Goal: Communication & Community: Answer question/provide support

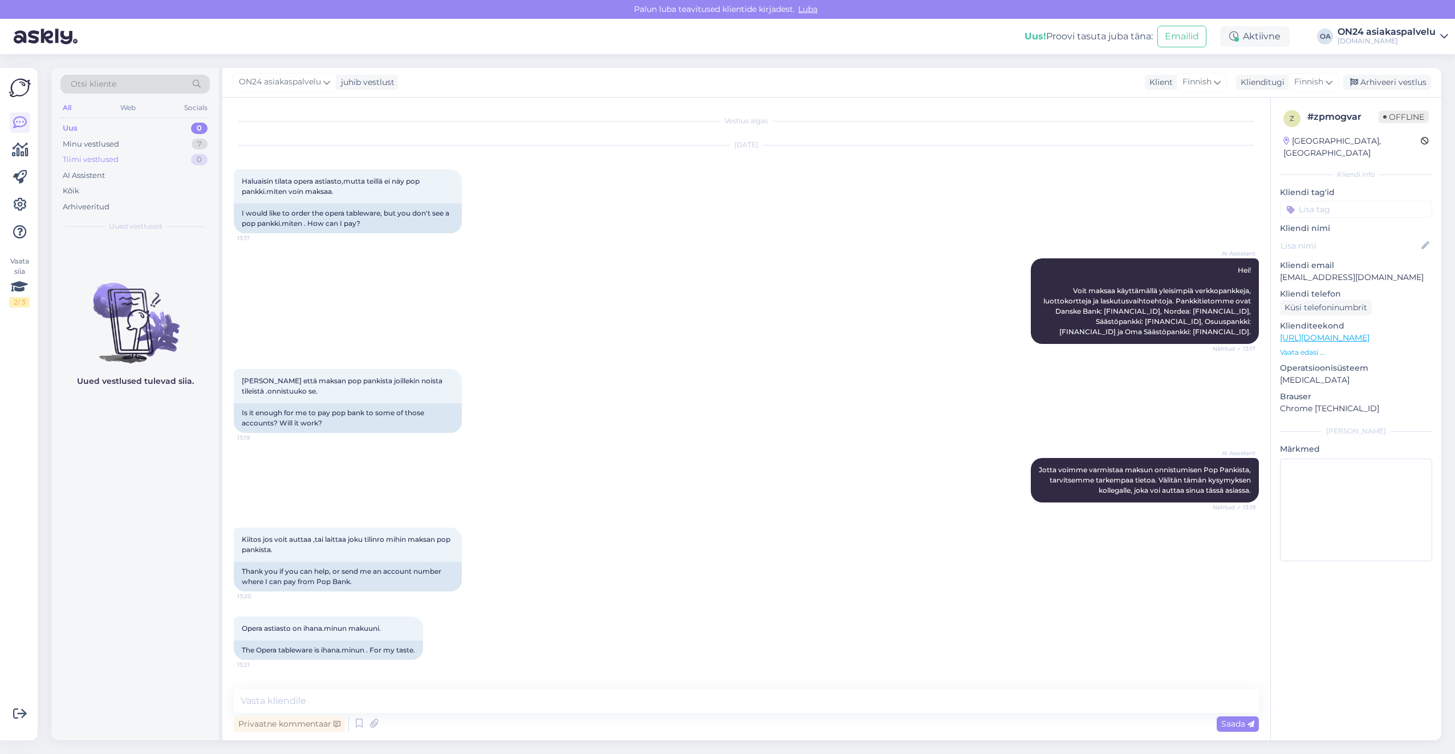
scroll to position [476, 0]
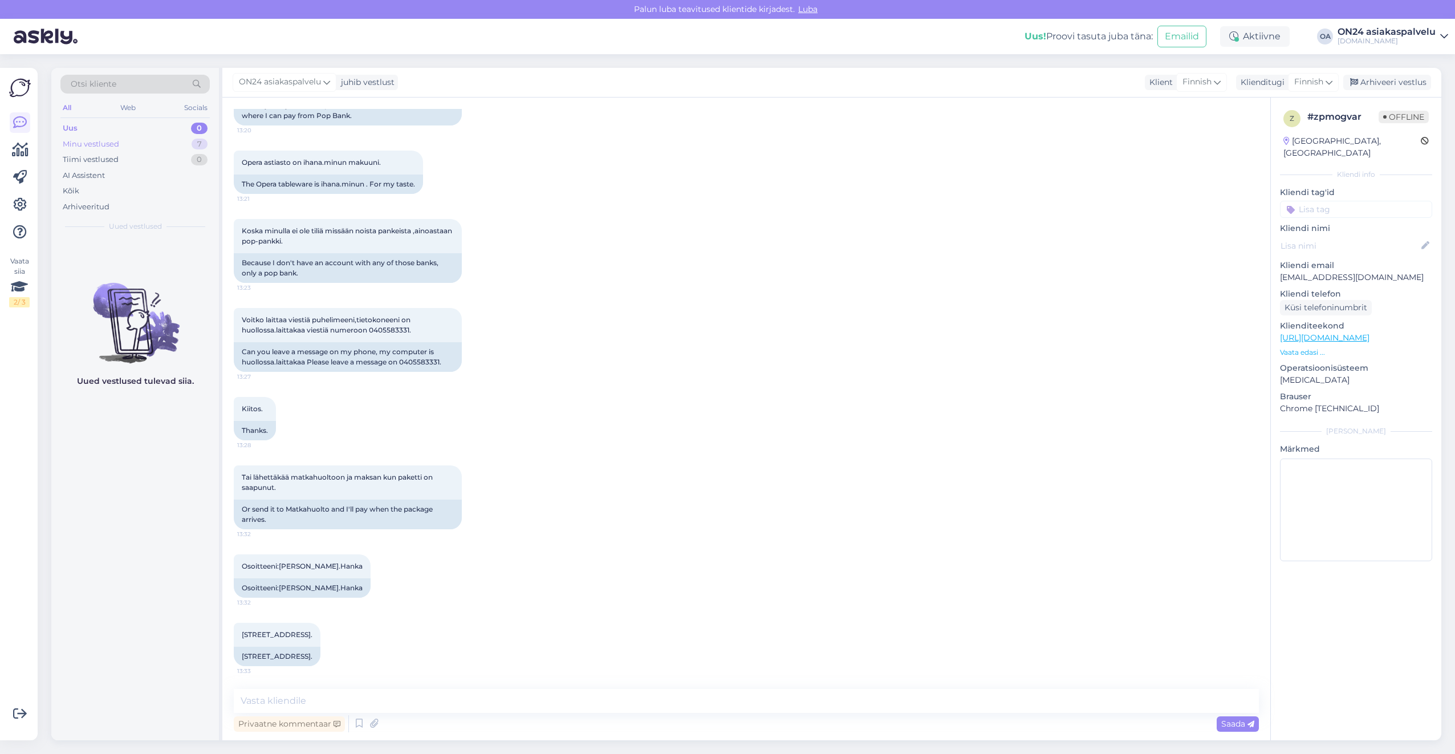
click at [101, 139] on div "Minu vestlused" at bounding box center [91, 144] width 56 height 11
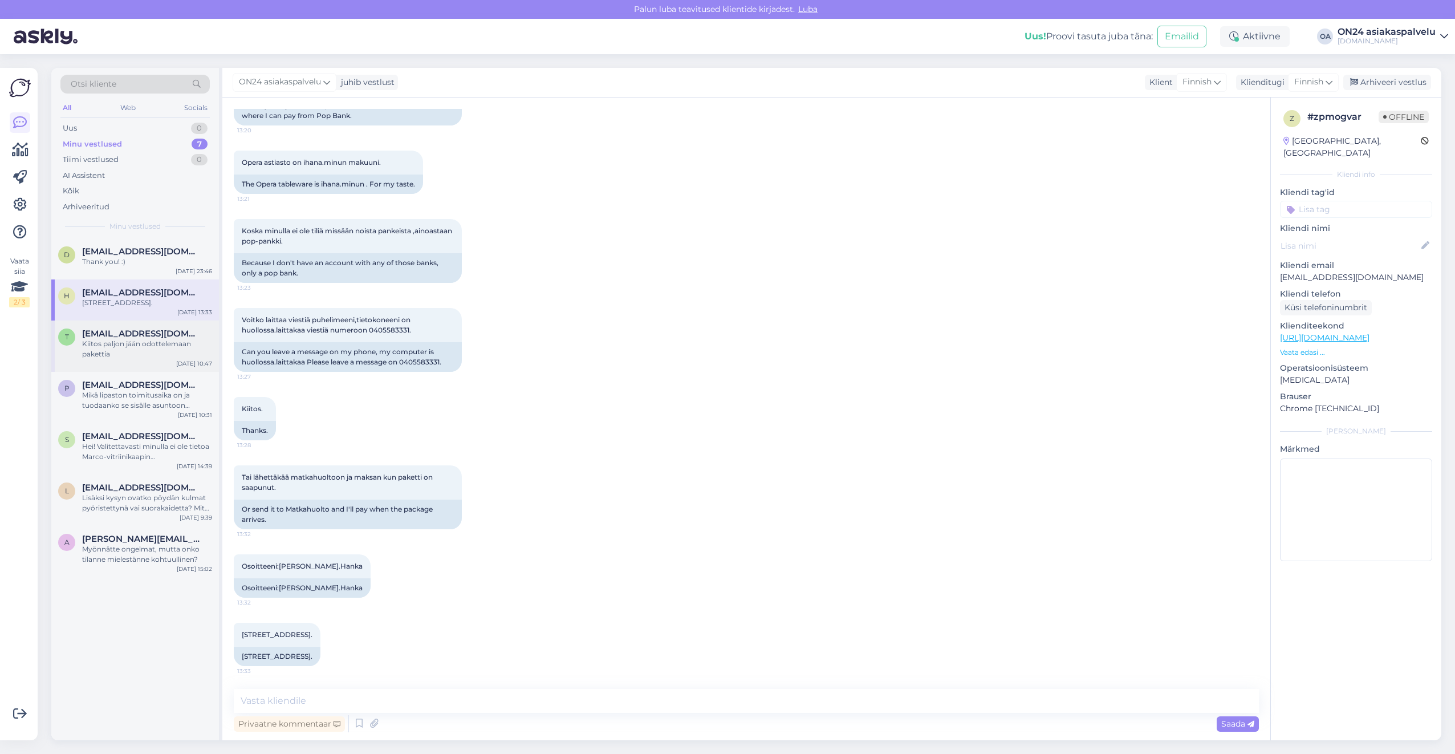
click at [85, 338] on span "[EMAIL_ADDRESS][DOMAIN_NAME]" at bounding box center [141, 333] width 119 height 10
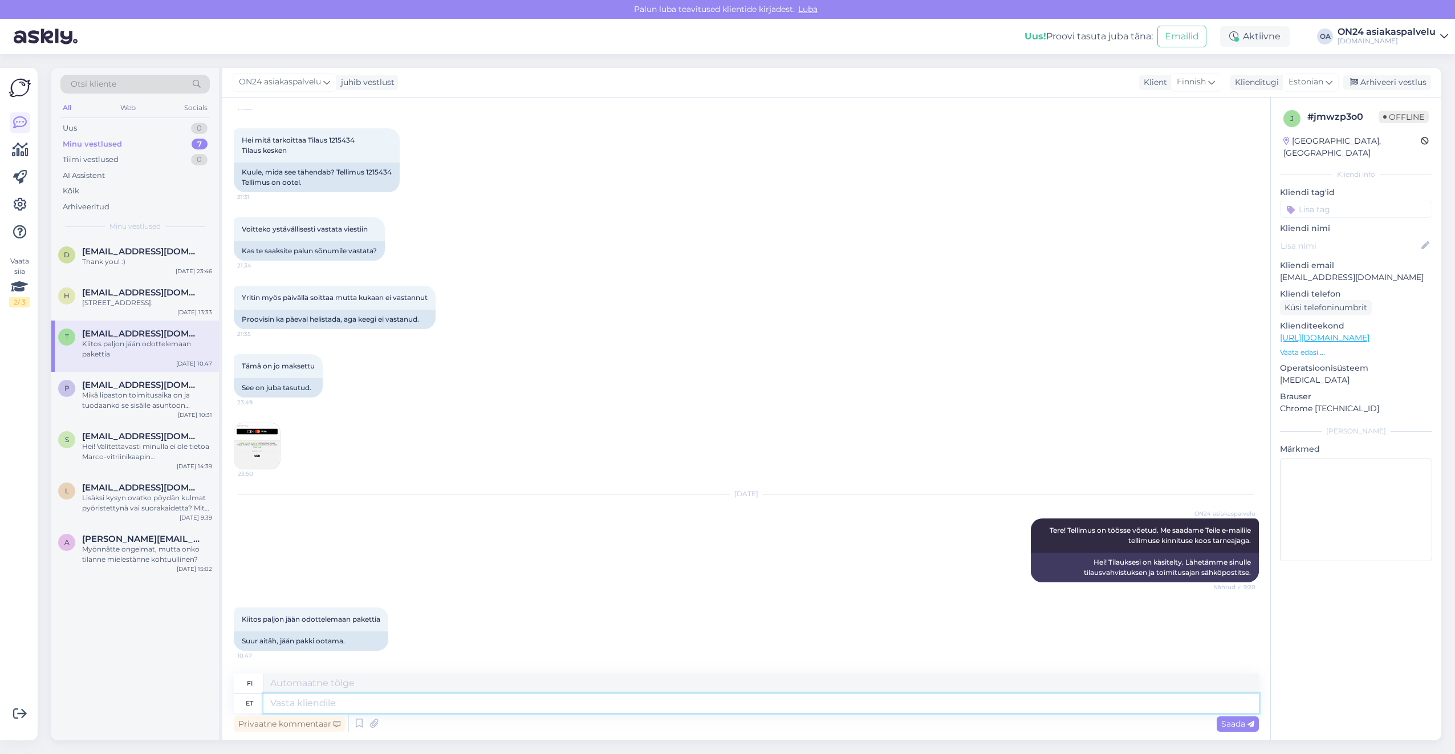
click at [287, 709] on textarea at bounding box center [761, 702] width 996 height 19
type textarea "Aitäh, et o"
type textarea "Kiitos"
type textarea "Aitäh, et olete n"
type textarea "Kiitos, että olet olemassa."
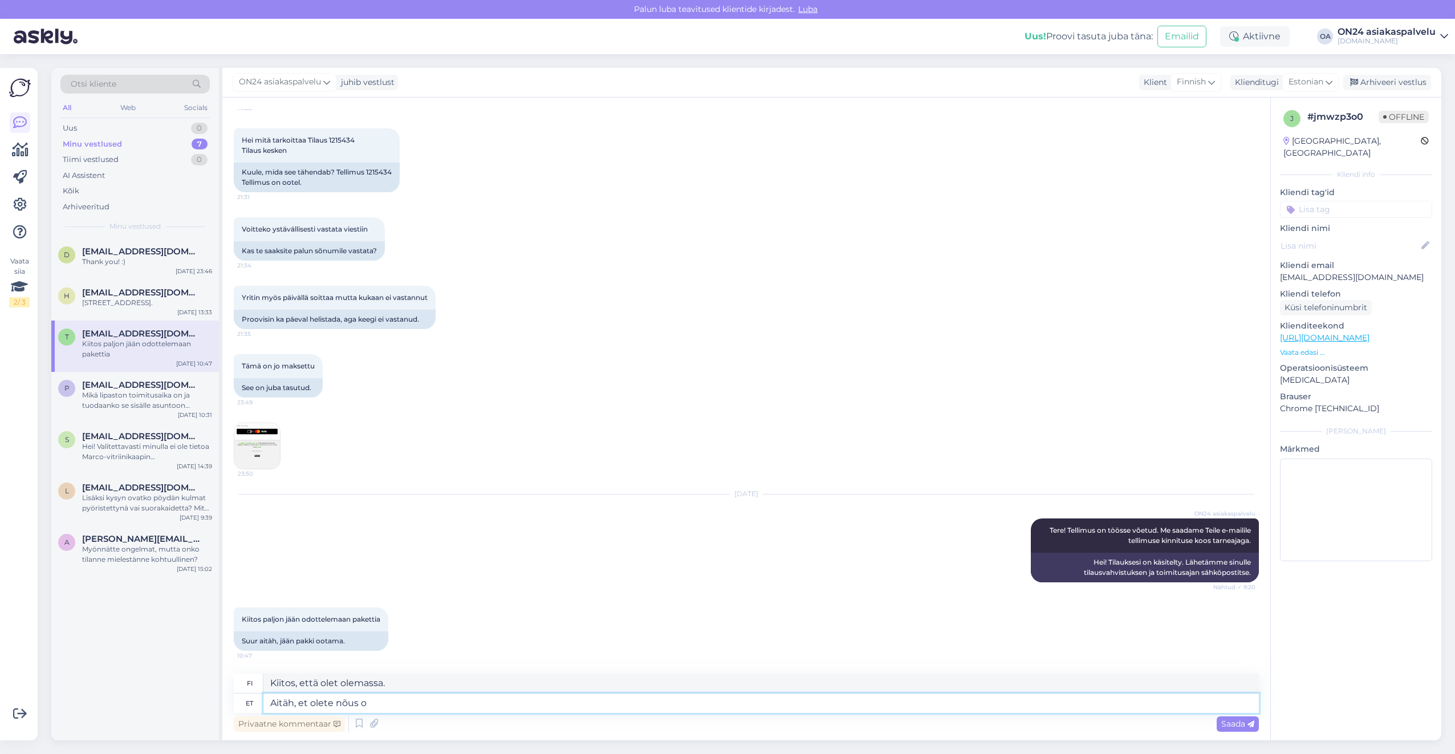
type textarea "Aitäh, et olete nõus oo"
type textarea "Kiitos samaa mieltä olemisesta."
type textarea "Aitäh, et olete nõus ootama!"
type textarea "Kiitos, että olet jaksanut odottaa!"
type textarea "Aitäh, et olete nõus ootama! Kinkekaart"
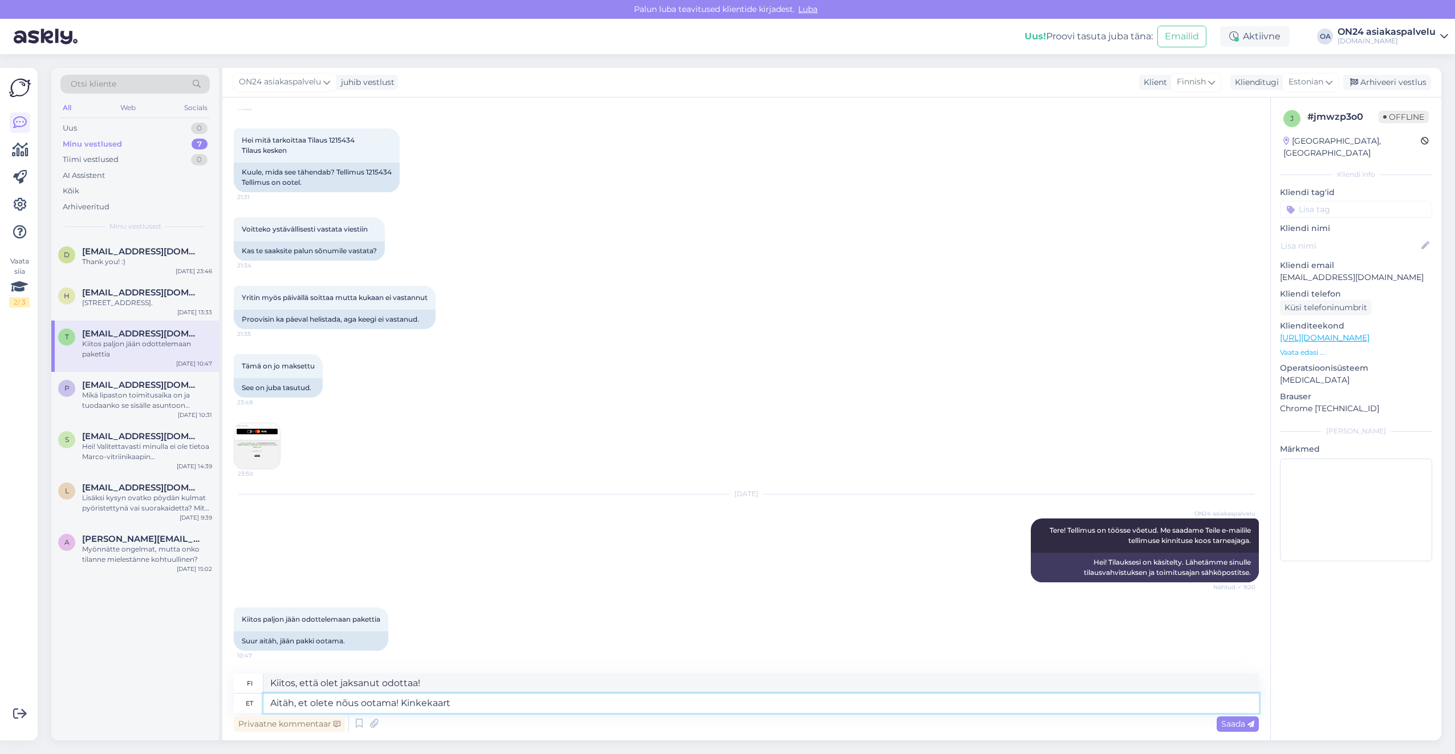
type textarea "[PERSON_NAME] kärsivällisyydestäsi! Lahjakortti"
type textarea "Aitäh, et olete nõus ootama! Kinkekaart manuses."
type textarea "[PERSON_NAME] kärsivällisyydestäsi! Lahjakortti liitteenä."
type textarea "Aitäh, et olete nõus ootama! Kinkekaart manuses. Kaup h"
type textarea "[PERSON_NAME] kärsivällisyydestäsi! Lahjakortti liitteenä. Tuote"
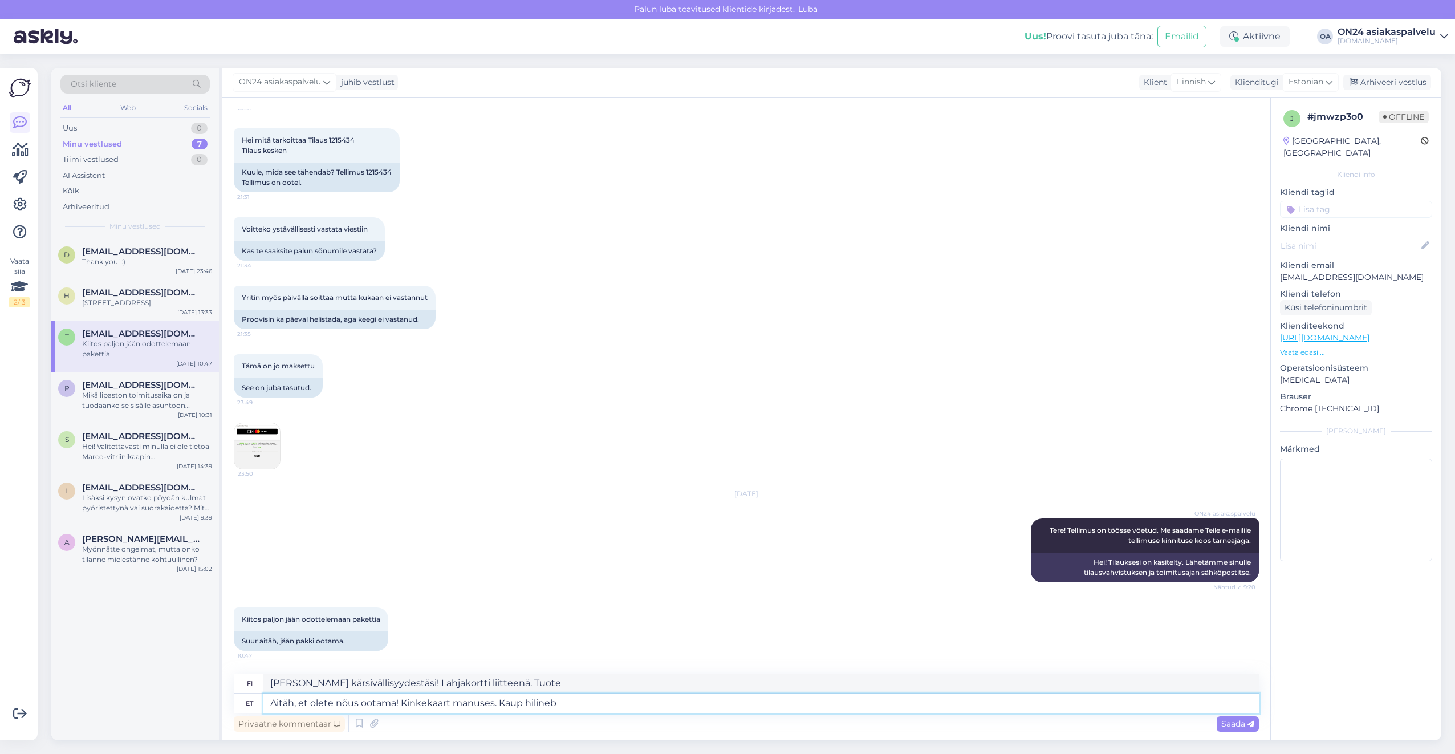
type textarea "Aitäh, et olete nõus ootama! Kinkekaart manuses. Kaup hilineb t"
type textarea "[PERSON_NAME] kärsivällisyydestäsi! Lahjakortti liitteenä. Tuote on viivästynyt."
type textarea "Aitäh, et olete nõus ootama! Kinkekaart manuses. Kaup hilineb tarne"
type textarea "[PERSON_NAME] kärsivällisyydestäsi! Lahjakortti liitteenä. Tuotteen toimitus on…"
type textarea "Aitäh, et olete nõus ootama! Kinkekaart manuses. Kaup hilineb tarne raskuste tõt"
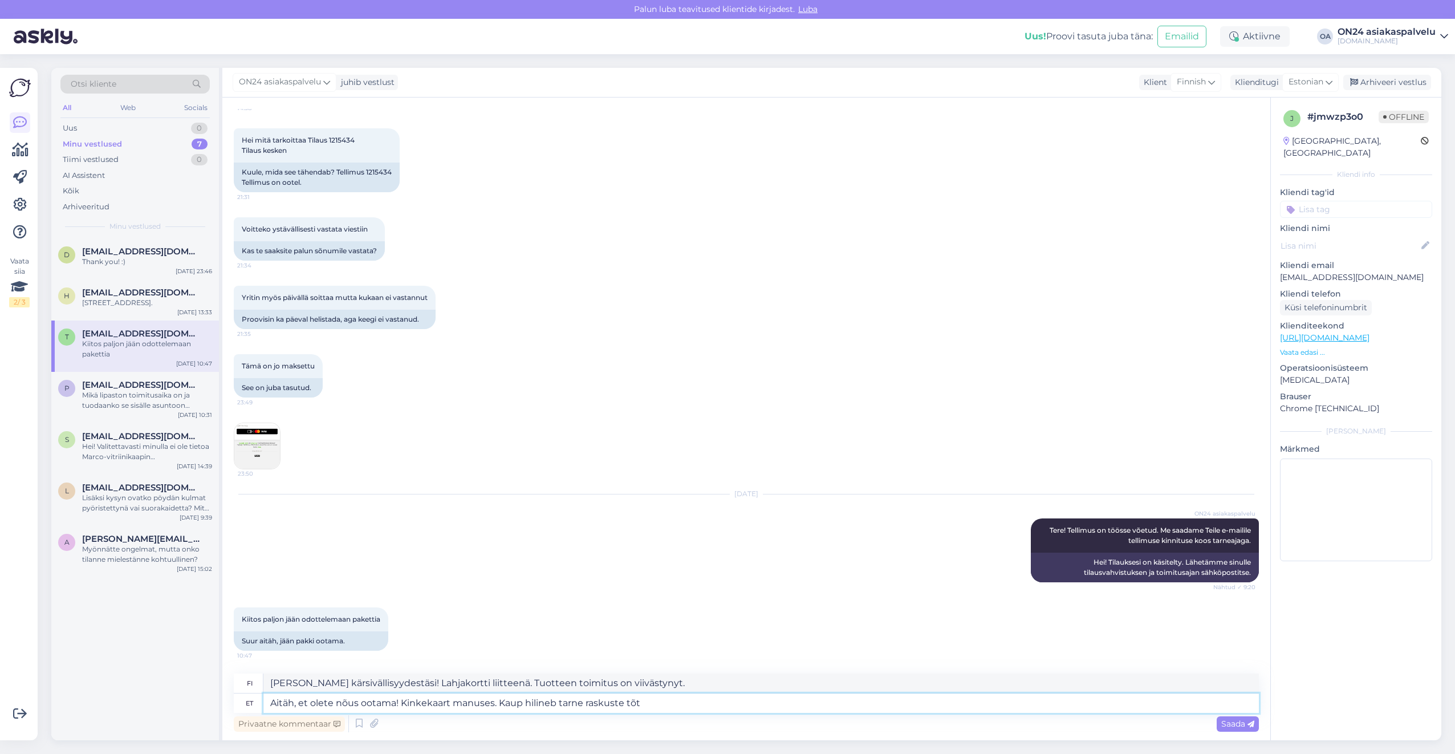
type textarea "[PERSON_NAME] kärsivällisyydestäsi! Lahjakortti liitteenä. Tuotteen toimitus on…"
type textarea "Aitäh, et olete nõus ootama! Kinkekaart manuses. Kaup hilineb tarne raskuste tõ…"
type textarea "[PERSON_NAME] kärsivällisyydestäsi! Lahjakortti liitteenä. Tuote on viivästynyt…"
type textarea "Aitäh, et olete nõus ootama! Kinkekaart manuses. Kaup hilineb tarne raskuste tõ…"
type textarea "[PERSON_NAME] kärsivällisyydestäsi! Lahjakortti liitteenä. Tuote on viivästynyt…"
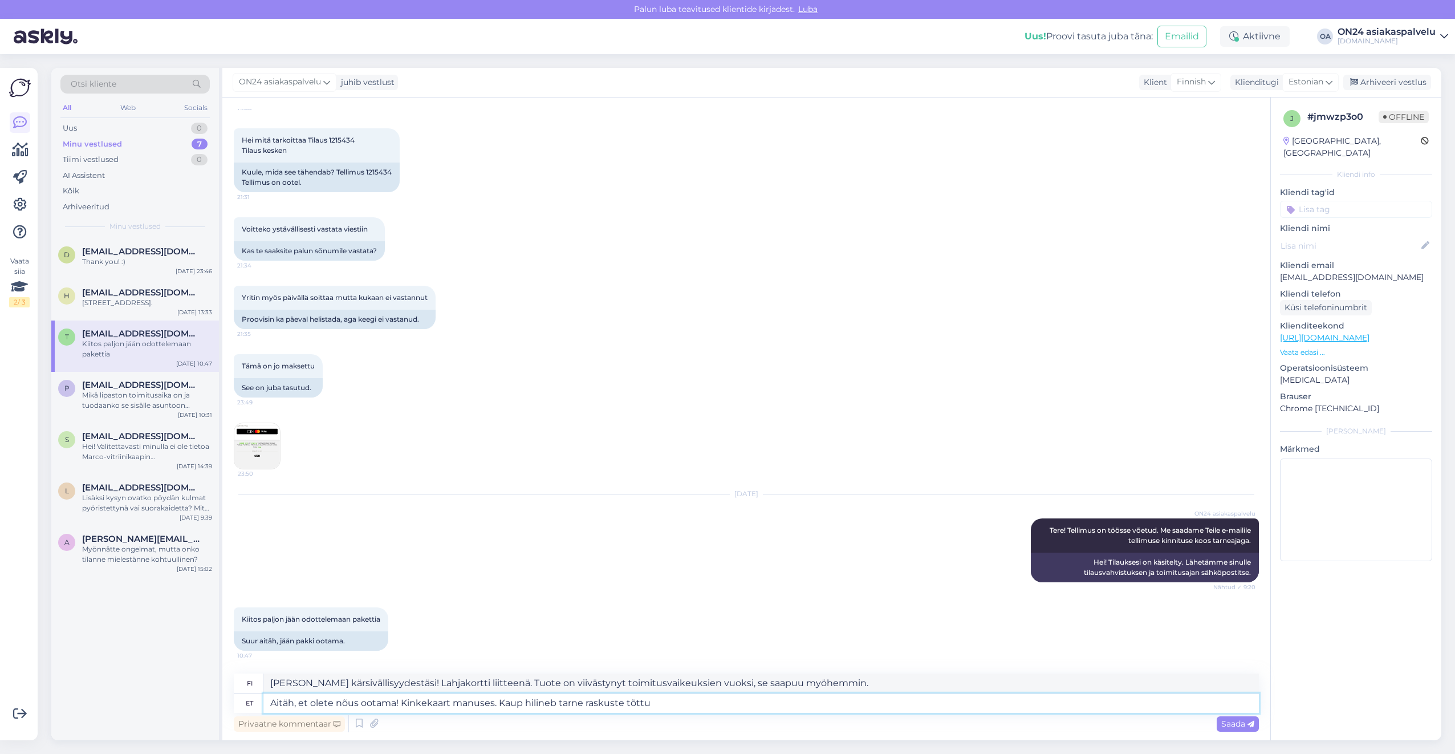
type textarea "Aitäh, et olete nõus ootama! Kinkekaart manuses. Kaup hilineb tarne raskuste tõ…"
type textarea "[PERSON_NAME] kärsivällisyydestäsi! Lahjakortti liitteenä. Tuote on viivästynyt…"
type textarea "Aitäh, et olete nõus ootama! Kinkekaart manuses. Kaup hilineb tarne ra"
type textarea "[PERSON_NAME] kärsivällisyydestäsi! Lahjakortti liitteenä. Tuotteen toimitus on…"
type textarea "Aitäh, et olete nõus ootama! Kinkekaart manuses. Kaup hilineb"
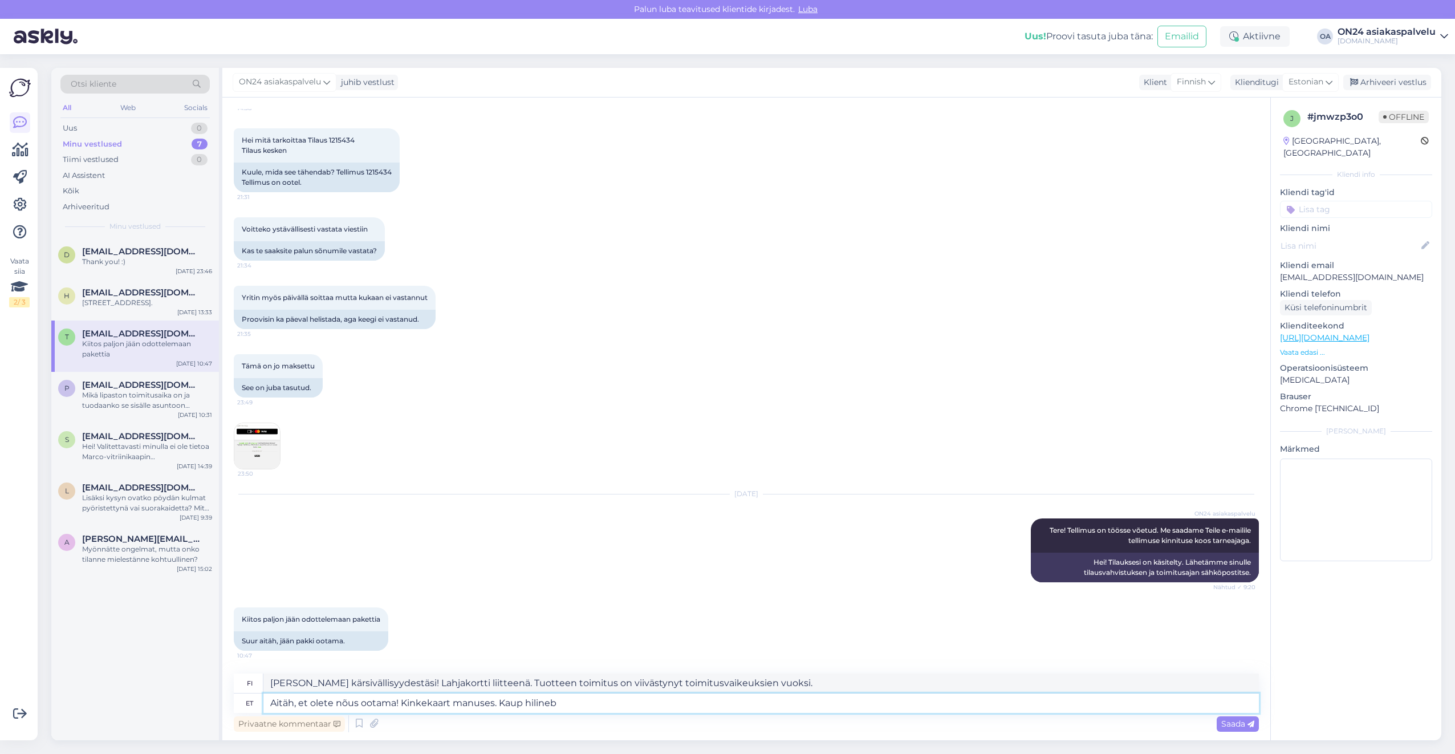
type textarea "[PERSON_NAME] kärsivällisyydestäsi! Lahjakortti liitteenä. Tuotteen toimitus on…"
type textarea "Aitäh, et olete nõus ootama! Kinkekaart manuses. Kaup hili"
type textarea "[PERSON_NAME] kärsivällisyydestäsi! Lahjakortti liitteenä. Tuote on viivästynyt."
type textarea "Aitäh, et olete nõus ootama! Kinkekaart manuses. Kaup s"
type textarea "[PERSON_NAME] kärsivällisyydestäsi! Lahjakortti liitteenä. Tuote"
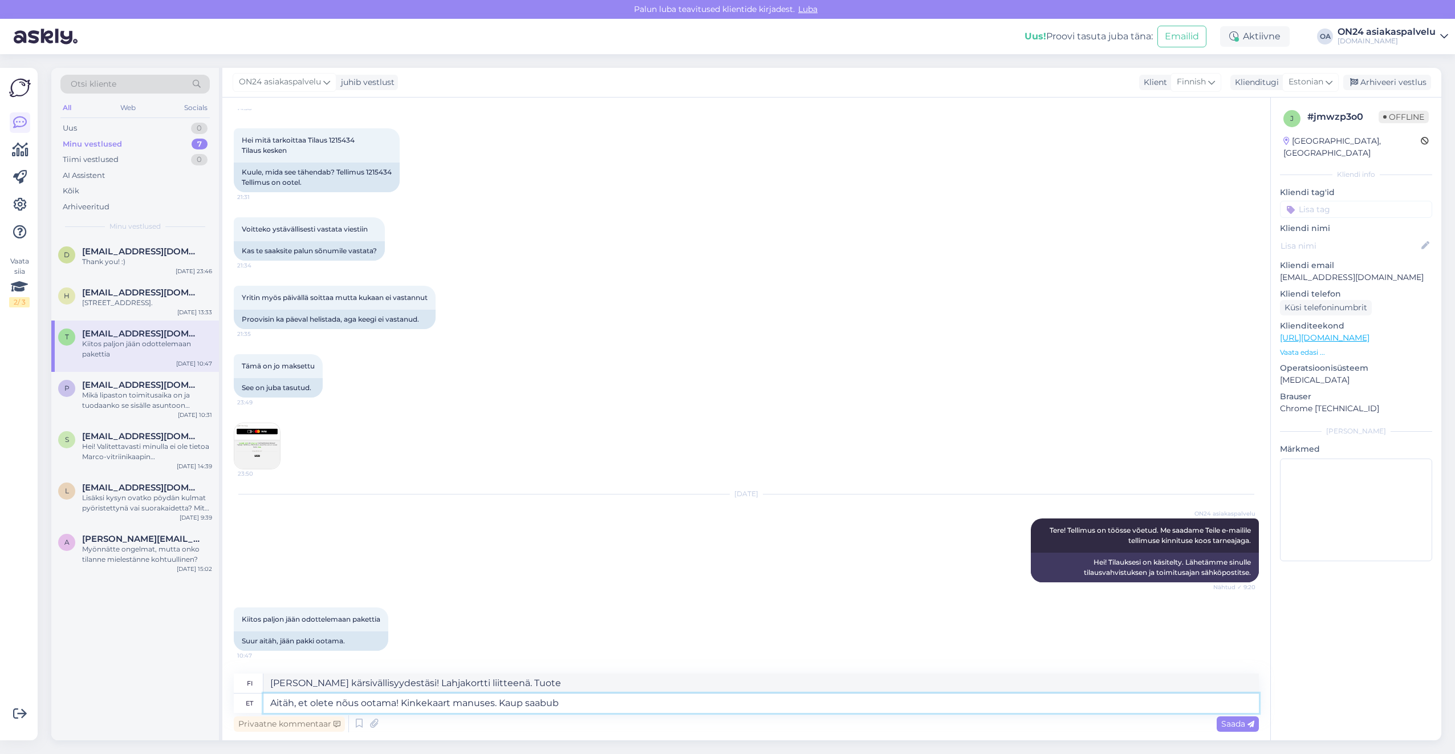
type textarea "Aitäh, et olete nõus ootama! Kinkekaart manuses. Kaup saabub v"
type textarea "[PERSON_NAME] kärsivällisyydestäsi! Lahjakortti liitteenä. Tuote saapuu pian."
type textarea "Aitäh, et olete nõus ootama! Kinkekaart manuses. Kaup saabub välismaalt ja"
type textarea "[PERSON_NAME] kärsivällisyydestäsi! Lahjakortti liitteenä. Tuote saapuu ulkomai…"
type textarea "Aitäh, et olete nõus ootama! Kinkekaart manuses. Kaup saabub välismaalt ja on"
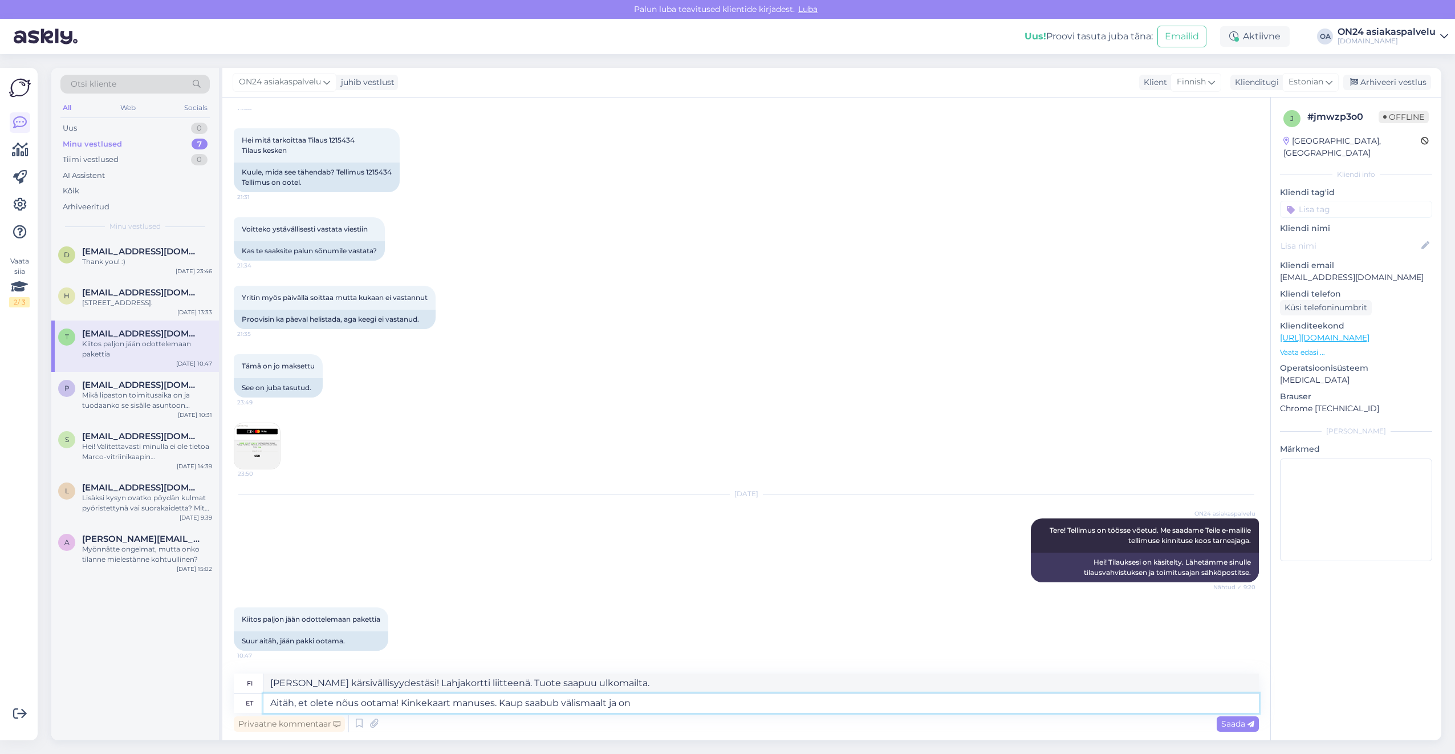
type textarea "[PERSON_NAME] kärsivällisyydestäsi! Lahjakortti liitteenä. Tuote saapuu ulkomai…"
type textarea "Aitäh, et olete nõus ootama! Kinkekaart manuses. Kaup saabub välismaalt ja on t…"
type textarea "[PERSON_NAME] kärsivällisyydestäsi! Lahjakortti liitteenä. Tuote saapuu ulkomai…"
type textarea "Aitäh, et olete nõus ootama! Kinkekaart manuses. Kaup saabub välismaalt ja on t…"
type textarea "[PERSON_NAME] kärsivällisyydestäsi! Lahjakortti liitteenä. Tuote saapuu ulkomai…"
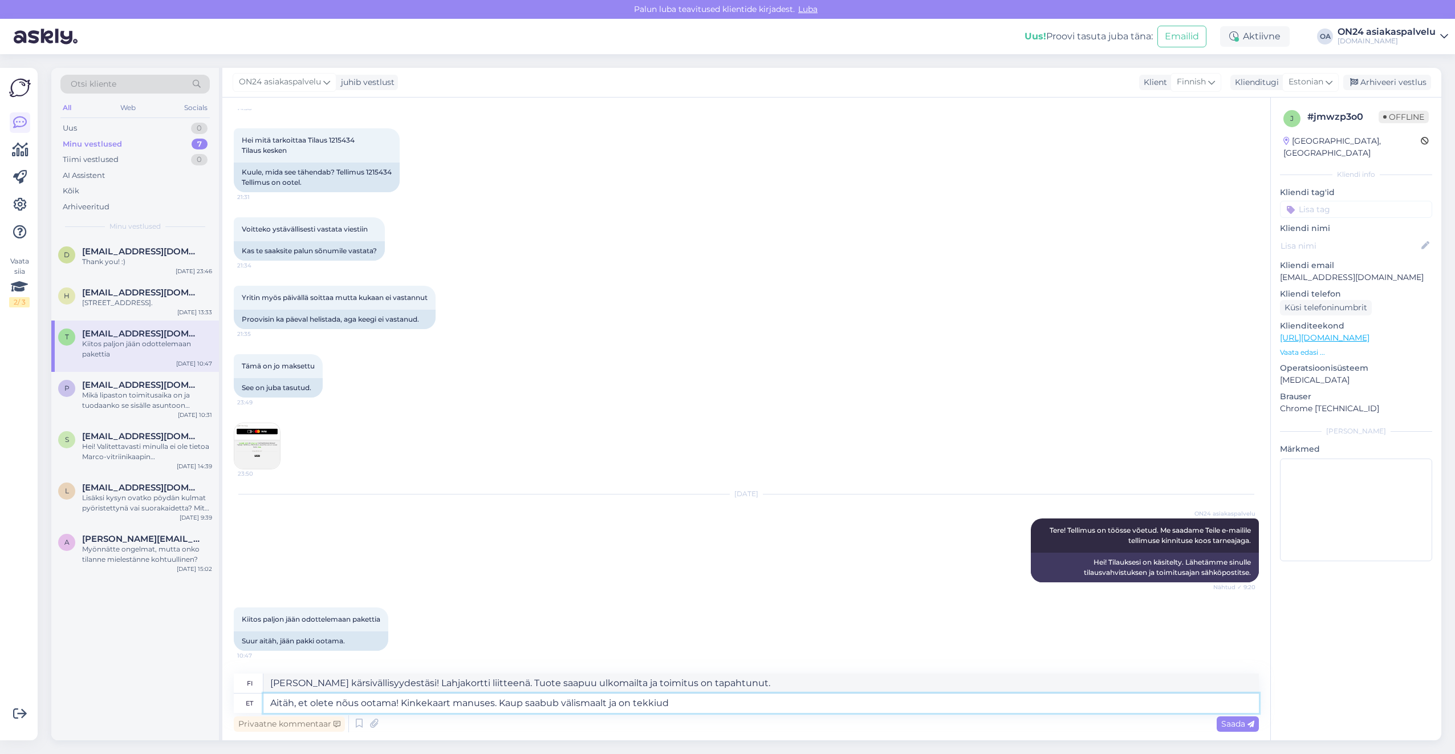
type textarea "Aitäh, et olete nõus ootama! Kinkekaart manuses. Kaup saabub välismaalt ja on t…"
type textarea "[PERSON_NAME] kärsivällisyydestäsi! Lahjakortti liitteenä. Tuote saapuu ulkomai…"
type textarea "Aitäh, et olete nõus ootama! Kinkekaart manuses. Kaup saabub välismaalt ja on t…"
type textarea "[PERSON_NAME] kärsivällisyydestäsi! Lahjakortti liitteenä. Tuote saapuu ulkomai…"
type textarea "Aitäh, et olete nõus ootama! Kinkekaart manuses. Kaup saabub välismaalt ja on t…"
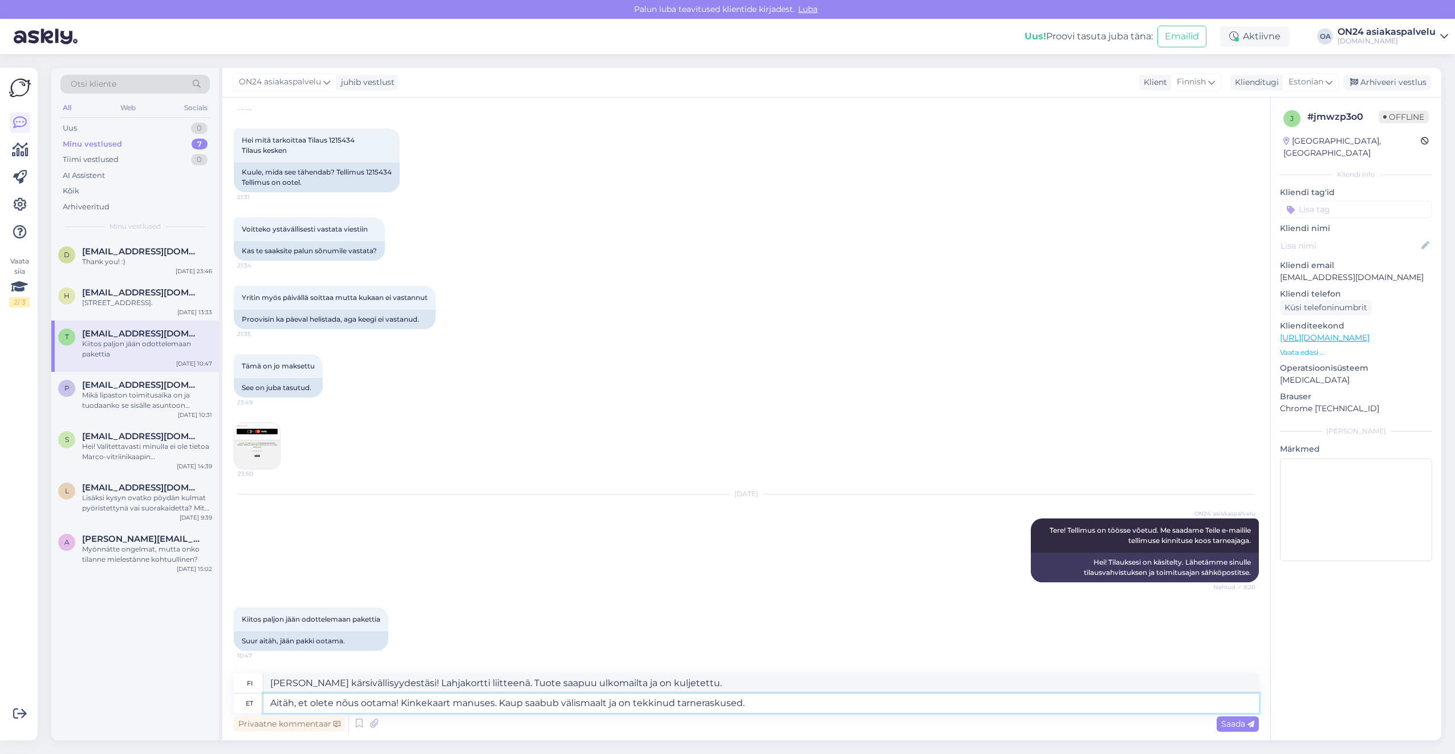
type textarea "[PERSON_NAME] kärsivällisyydestäsi! Lahjakortti liitteenä. Tuote saapuu ulkomai…"
type textarea "Aitäh, et olete nõus ootama! Kinkekaart manuses. Kaup saabub välismaalt ja on t…"
click at [814, 681] on textarea "[PERSON_NAME] kärsivällisyydestäsi! Lahjakortti liitteenä. Tuote saapuu ulkomai…" at bounding box center [761, 682] width 996 height 19
drag, startPoint x: 787, startPoint y: 680, endPoint x: 241, endPoint y: 677, distance: 546.8
click at [241, 677] on div "fi Kiitos kärsivällisyydestäsi! Lahjakortti liitteenä. Tuote saapuu ulkomailta …" at bounding box center [746, 683] width 1025 height 20
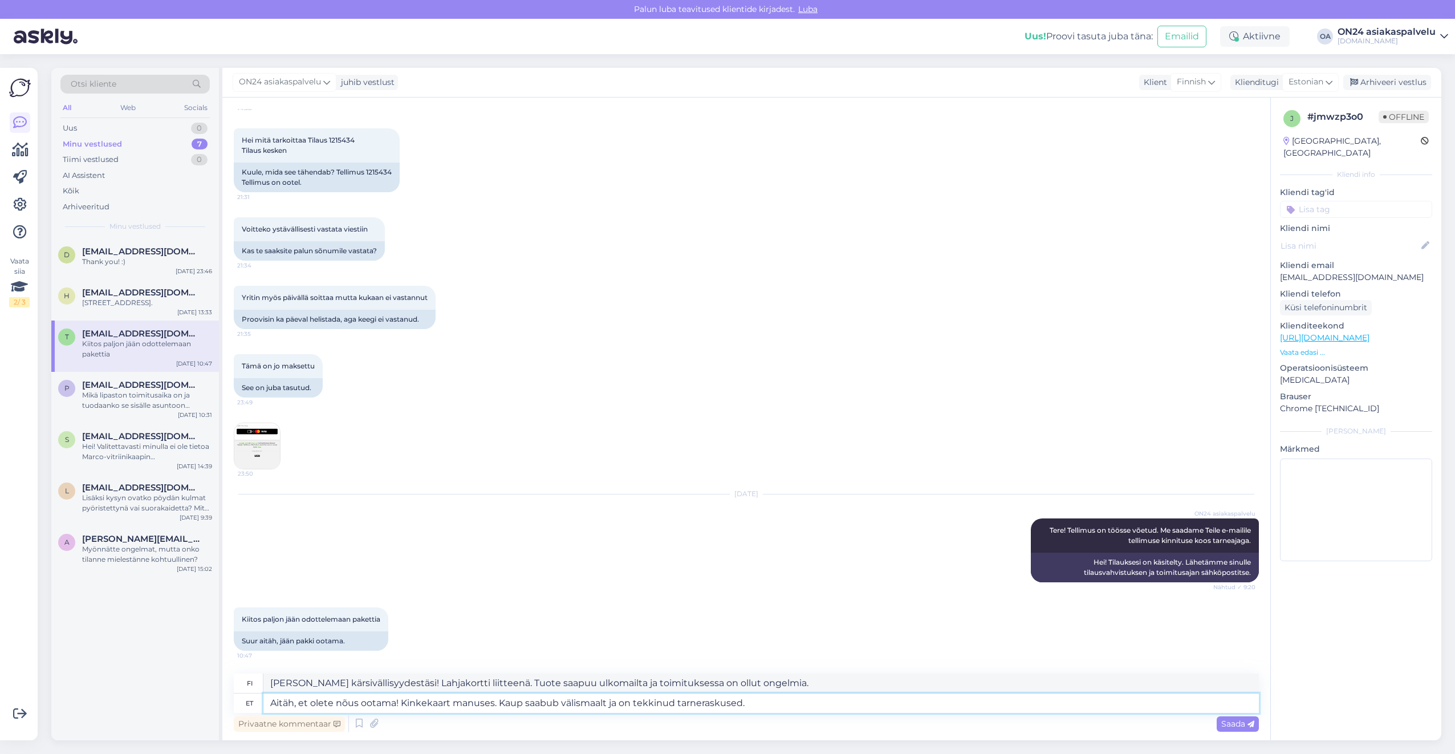
click at [771, 710] on textarea "Aitäh, et olete nõus ootama! Kinkekaart manuses. Kaup saabub välismaalt ja on t…" at bounding box center [761, 702] width 996 height 19
drag, startPoint x: 784, startPoint y: 705, endPoint x: 212, endPoint y: 695, distance: 572.0
click at [213, 694] on div "Otsi kliente All Web Socials Uus 0 Minu vestlused 7 Tiimi vestlused 0 AI Assist…" at bounding box center [746, 404] width 1390 height 672
type textarea "Täname k"
type textarea "Kiitos"
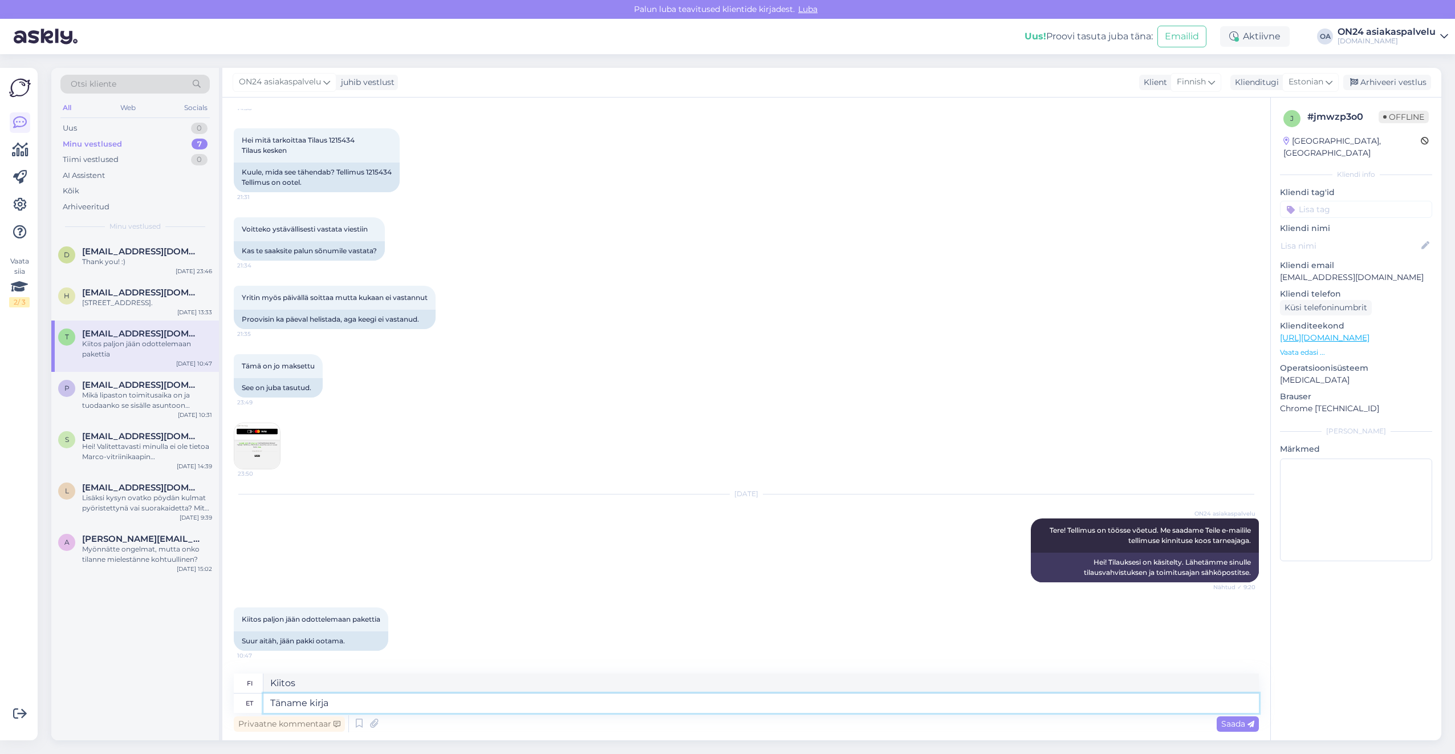
type textarea "Täname kirja e"
type textarea "Kiitoskirje"
type textarea "Täname kirja eest!"
type textarea "Kiitos kirjeestä!"
type textarea "Täname kirja eest! Paraku a"
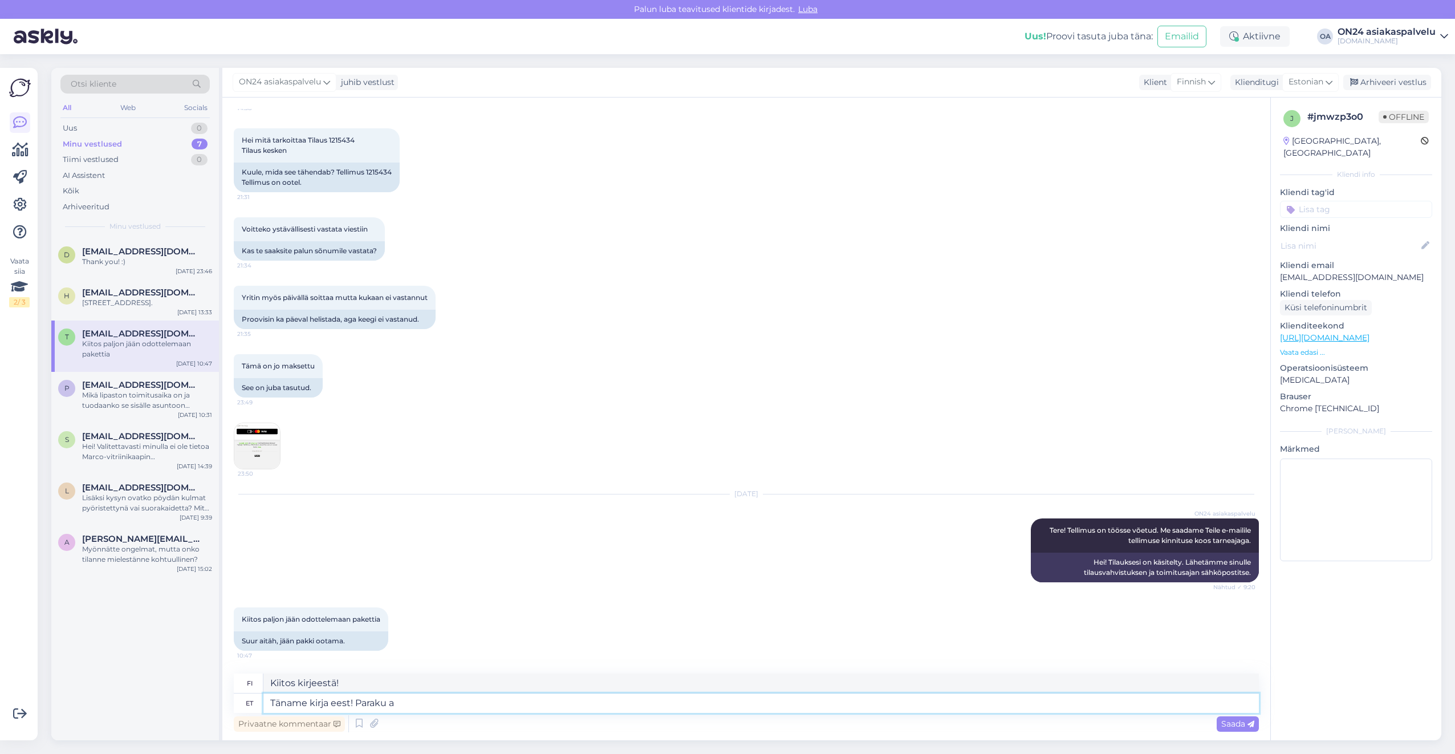
type textarea "Kiitos kirjeestä! Valitettavasti"
type textarea "Täname kirja eest! Paraku antud to"
type textarea "Kiitos kirjeestä! Valitettavasti, ottaen huomioon"
type textarea "Täname kirja eest! Paraku antud toode ei"
type textarea "Kiitos kirjeestäsi! Valitettavasti tämä tuote"
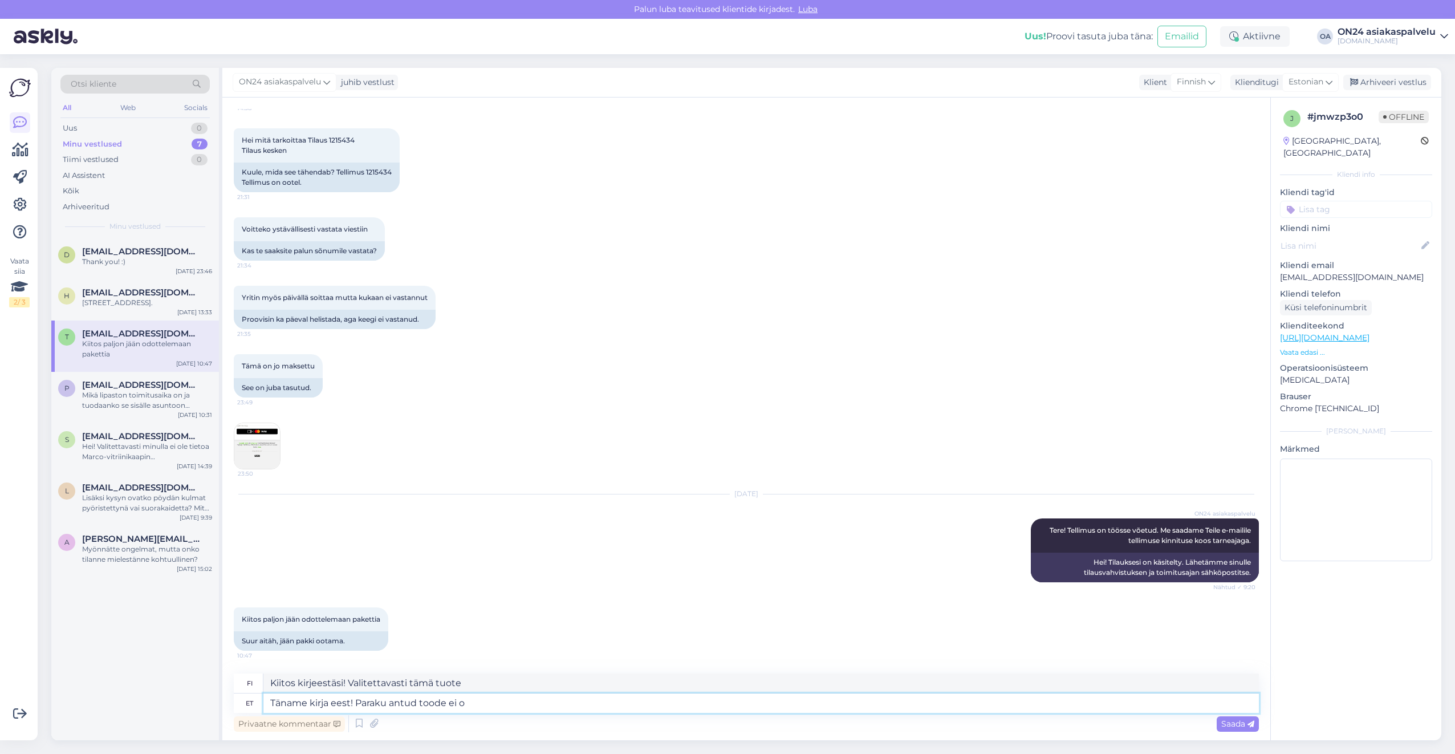
type textarea "Täname kirja eest! Paraku antud toode ei ol"
type textarea "Kiitos kirjeestäsi! Valitettavasti tätä tuotetta ei ole"
type textarea "Täname kirja eest! Paraku antud toode ei ole en"
type textarea "Kiitos kirjeestäsi! Valitettavasti tätä tuotetta ei ole saatavilla."
type textarea "Täname kirja eest! Paraku antud toode ei ole enam sa"
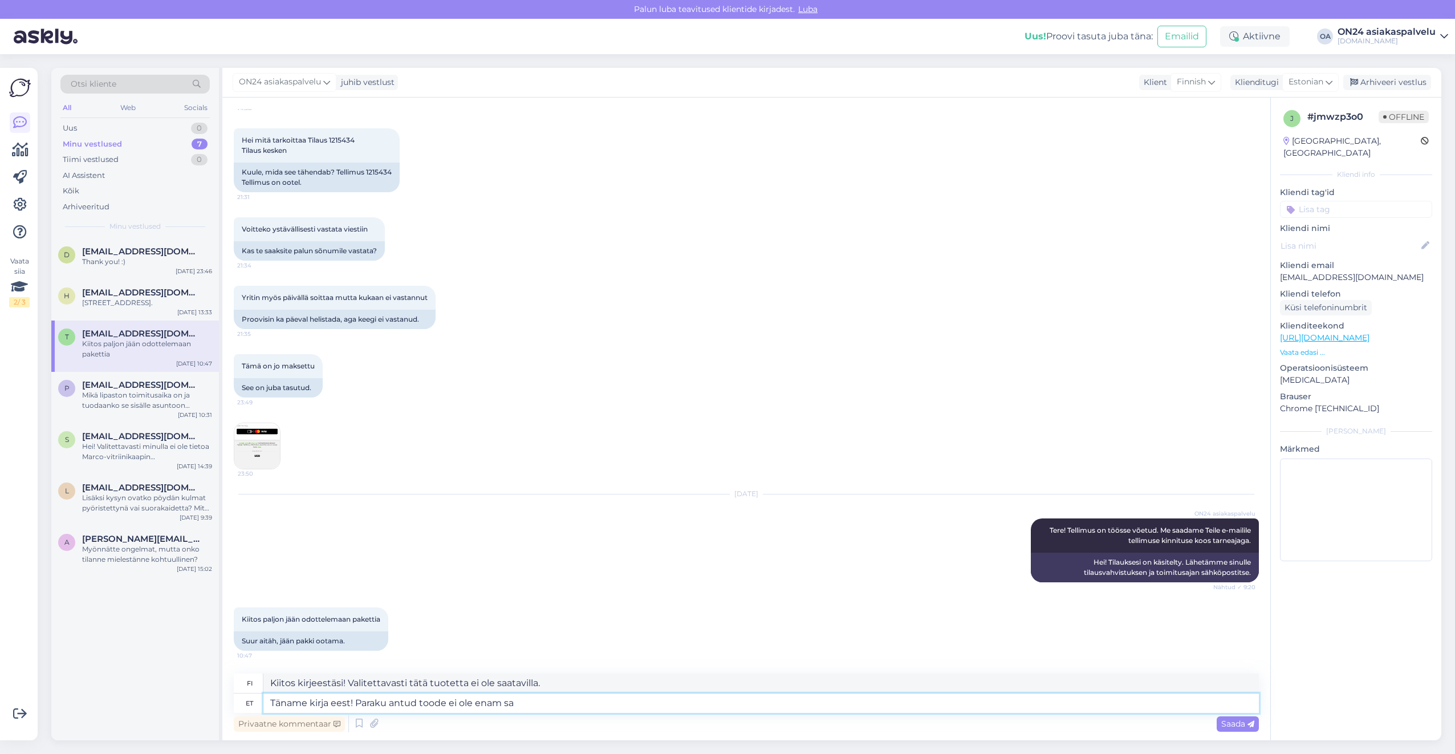
type textarea "Kiitos kirjeestäsi! Valitettavasti tätä tuotetta ei ole enää saatavilla."
click at [580, 686] on textarea "Kiitos kirjeestäsi! Valitettavasti tätä tuotetta ei ole enää saatavilla." at bounding box center [761, 682] width 996 height 19
drag, startPoint x: 592, startPoint y: 686, endPoint x: 256, endPoint y: 677, distance: 336.0
click at [256, 677] on div "fi Kiitos kirjeestäsi! Valitettavasti tätä tuotetta ei ole enää saatavilla." at bounding box center [746, 683] width 1025 height 20
click at [580, 698] on textarea "Täname kirja eest! Paraku antud toode ei ole enam saadaval." at bounding box center [761, 702] width 996 height 19
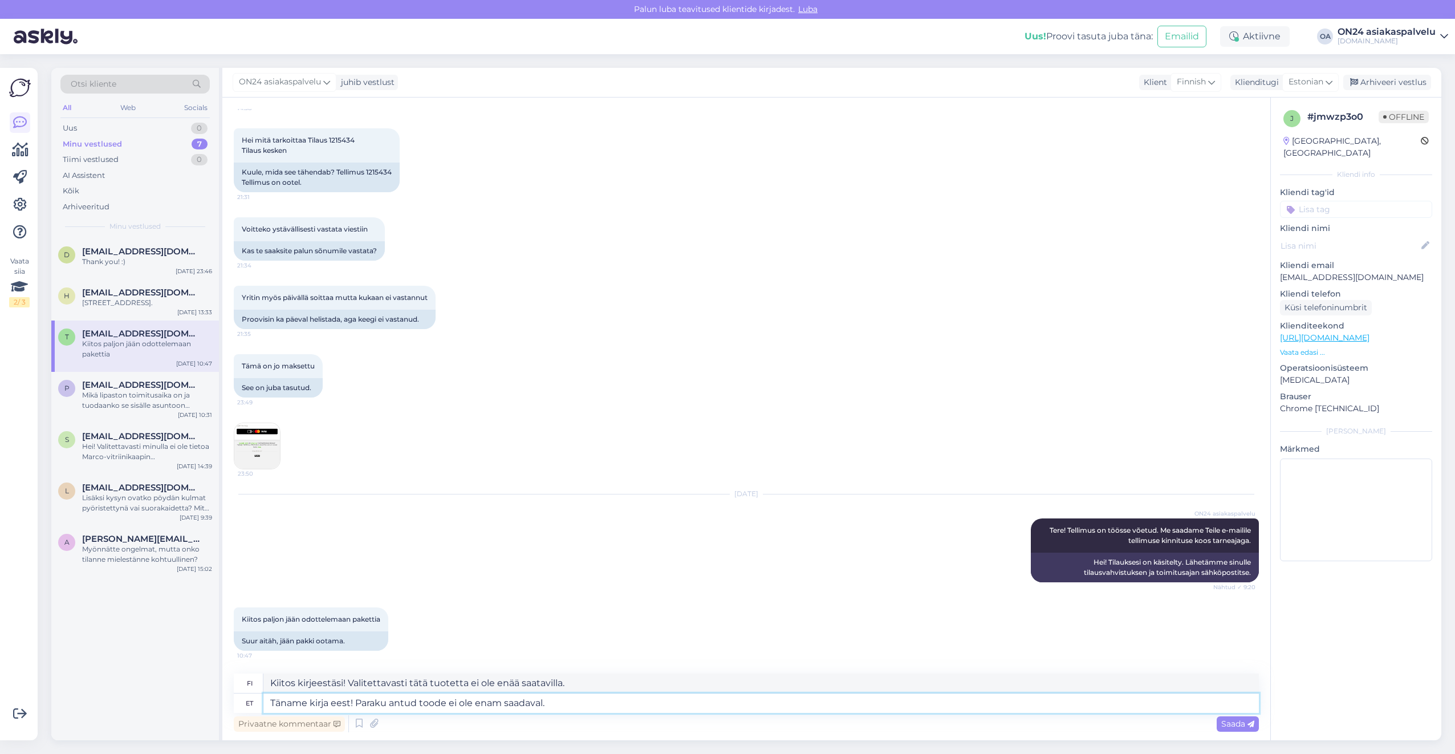
drag, startPoint x: 592, startPoint y: 698, endPoint x: 357, endPoint y: 698, distance: 234.9
click at [357, 698] on textarea "Täname kirja eest! Paraku antud toode ei ole enam saadaval." at bounding box center [761, 702] width 996 height 19
type textarea "Täname kirja eest! Tasumine a"
type textarea "Kiitos kirjeestäsi! [GEOGRAPHIC_DATA]"
type textarea "Täname kirja eest! Tasumine arve al"
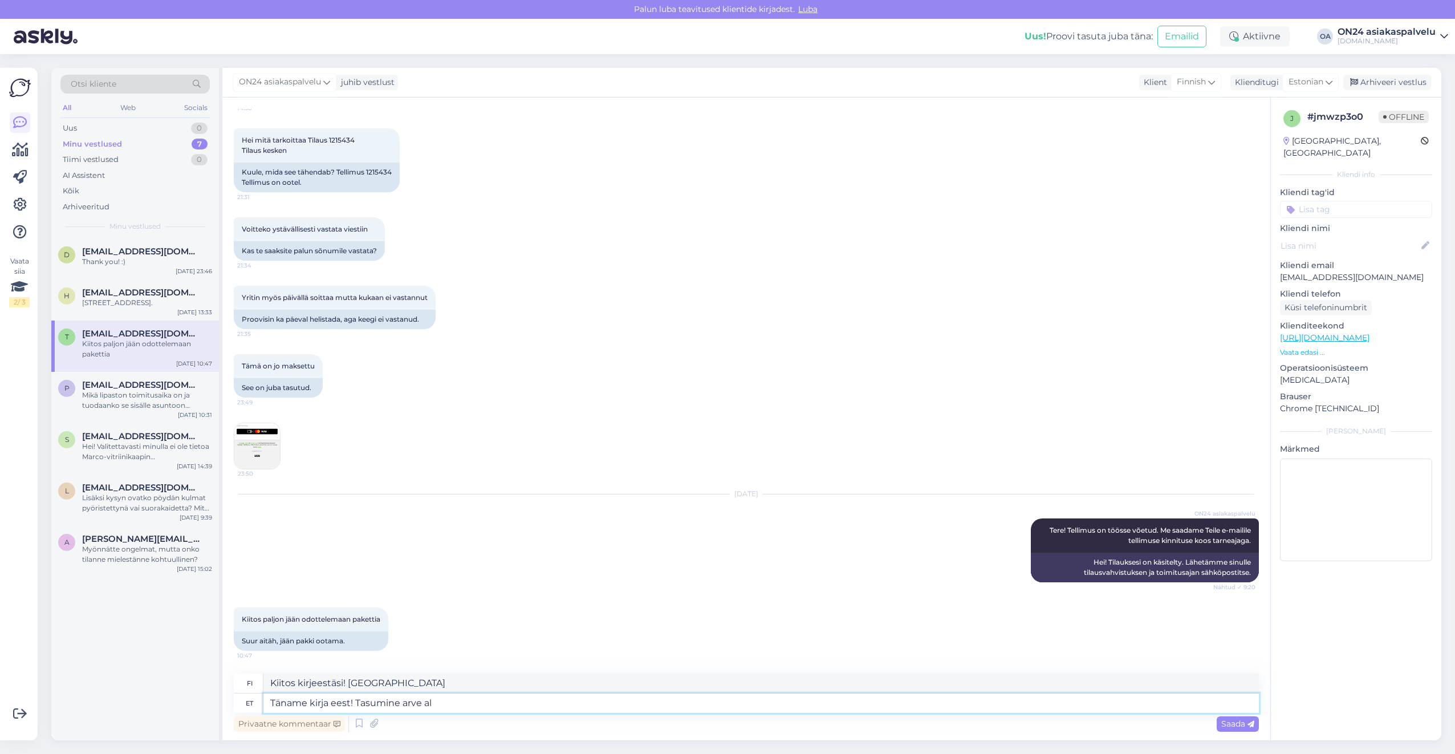
type textarea "Kiitos kirjeestäsi! Laskun maksu"
type textarea "Täname kirja eest! Tasumine arve alusel."
type textarea "Kiitos kirjeestäsi! Maksu laskulla."
type textarea "Täname kirja eest! Tasumine arve alusel."
click at [438, 678] on textarea "Kiitos kirjeestäsi! Maksu laskulla." at bounding box center [761, 682] width 996 height 19
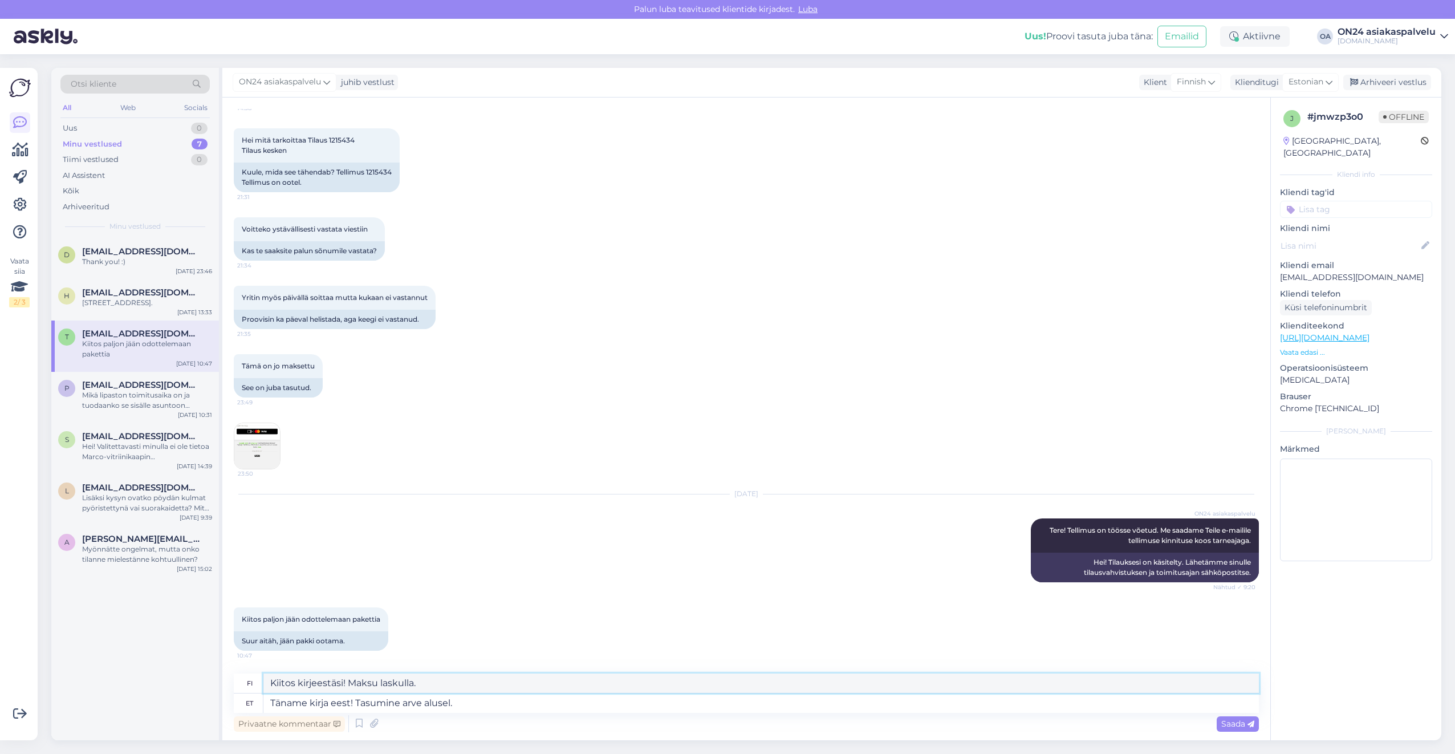
drag, startPoint x: 448, startPoint y: 678, endPoint x: 237, endPoint y: 684, distance: 210.5
click at [237, 684] on div "fi Kiitos kirjeestäsi! Maksu laskulla." at bounding box center [746, 683] width 1025 height 20
drag, startPoint x: 479, startPoint y: 705, endPoint x: 184, endPoint y: 693, distance: 295.6
click at [185, 693] on div "Otsi kliente All Web Socials Uus 0 Minu vestlused 7 Tiimi vestlused 0 AI Assist…" at bounding box center [746, 404] width 1390 height 672
paste textarea "1. What is the tabletop made of – is it also beech? - The tabletop is made of l…"
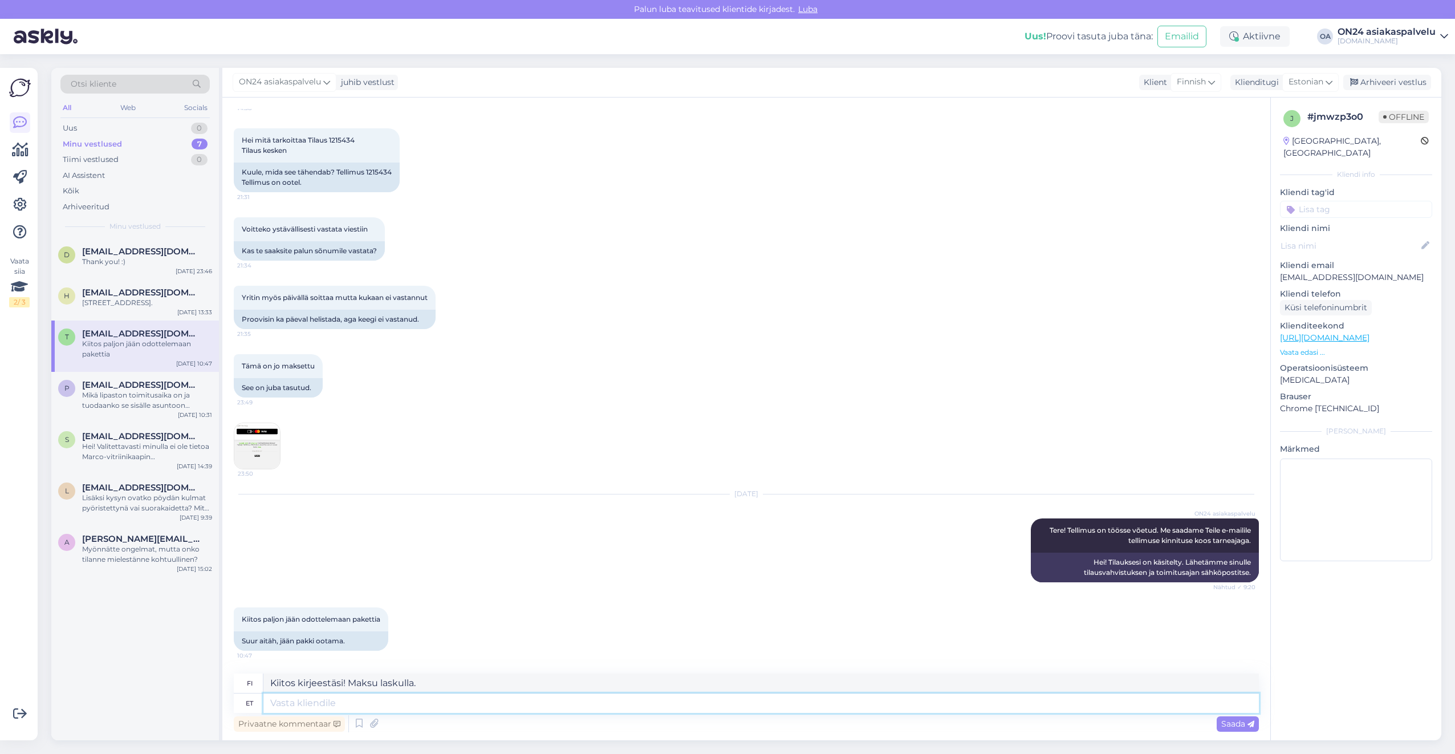
type textarea "1. What is the tabletop made of – is it also beech? - The tabletop is made of l…"
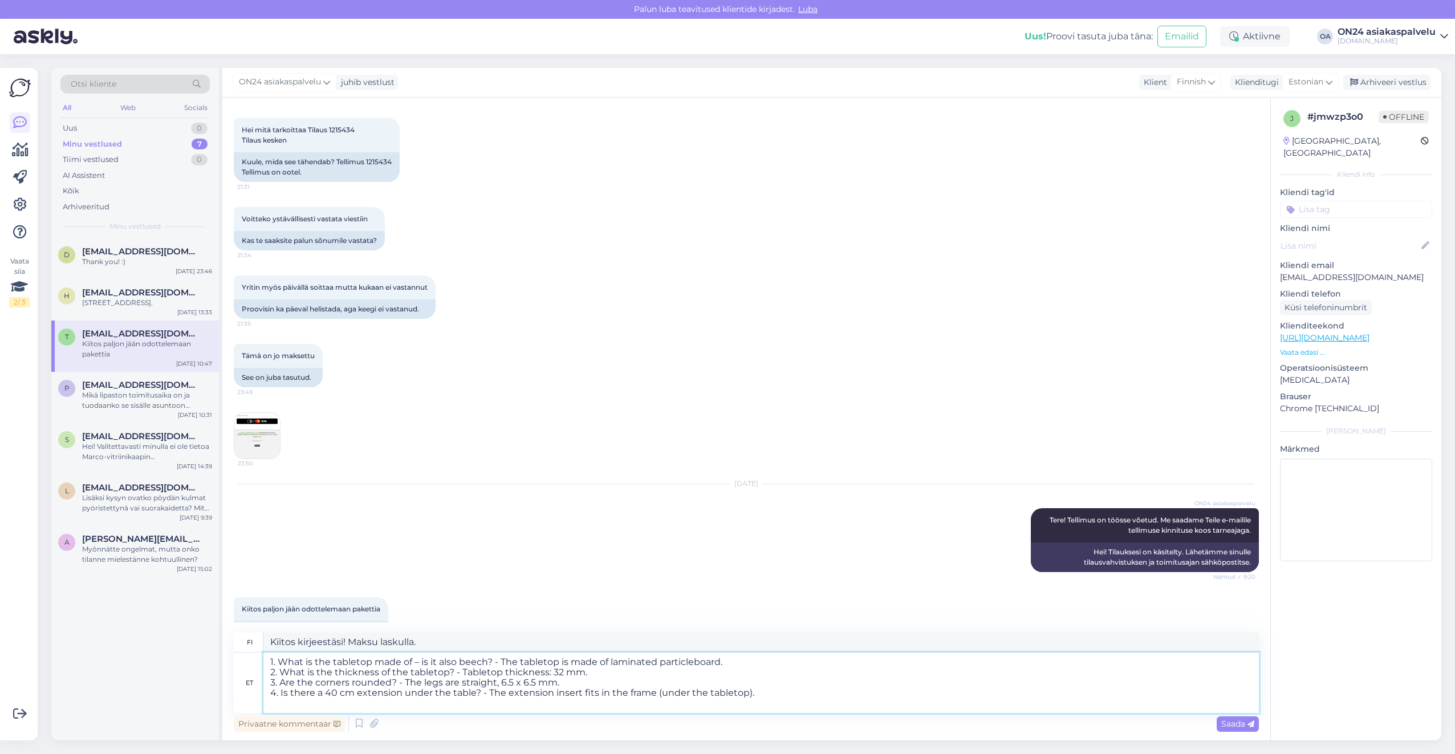
type textarea "1. Mistä materiaalista pöytälevy on tehty – onko sekin pyökkiä? - Pöytälevy on …"
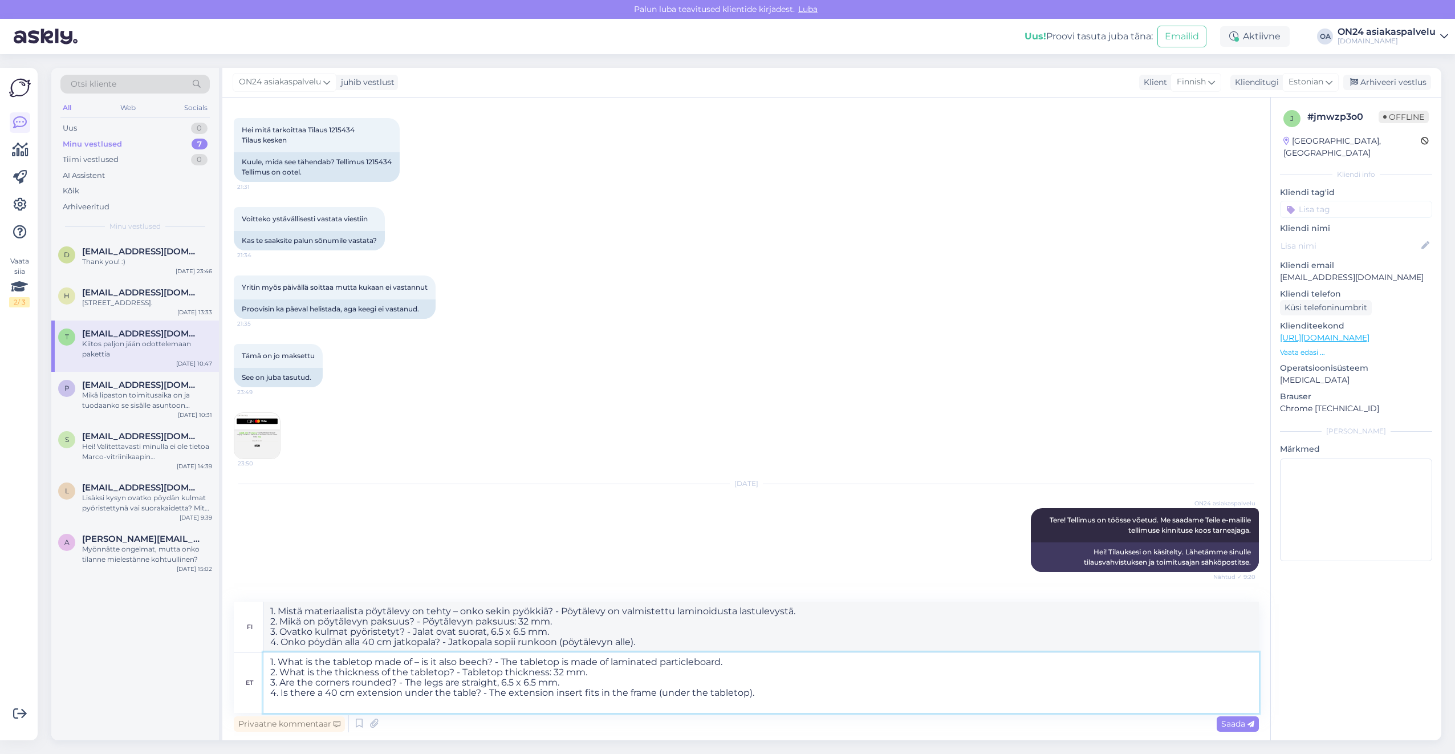
type textarea "1. What is the tabletop made of – is it also beech? - The tabletop is made of l…"
click at [645, 644] on textarea "1. Mistä materiaalista pöytälevy on tehty – onko sekin pyökkiä? - Pöytälevy on …" at bounding box center [761, 627] width 996 height 50
drag, startPoint x: 654, startPoint y: 644, endPoint x: 175, endPoint y: 576, distance: 483.7
click at [175, 576] on div "Otsi kliente All Web Socials Uus 0 Minu vestlused 7 Tiimi vestlused 0 AI Assist…" at bounding box center [746, 404] width 1390 height 672
click at [732, 688] on textarea "1. What is the tabletop made of – is it also beech? - The tabletop is made of l…" at bounding box center [761, 682] width 996 height 60
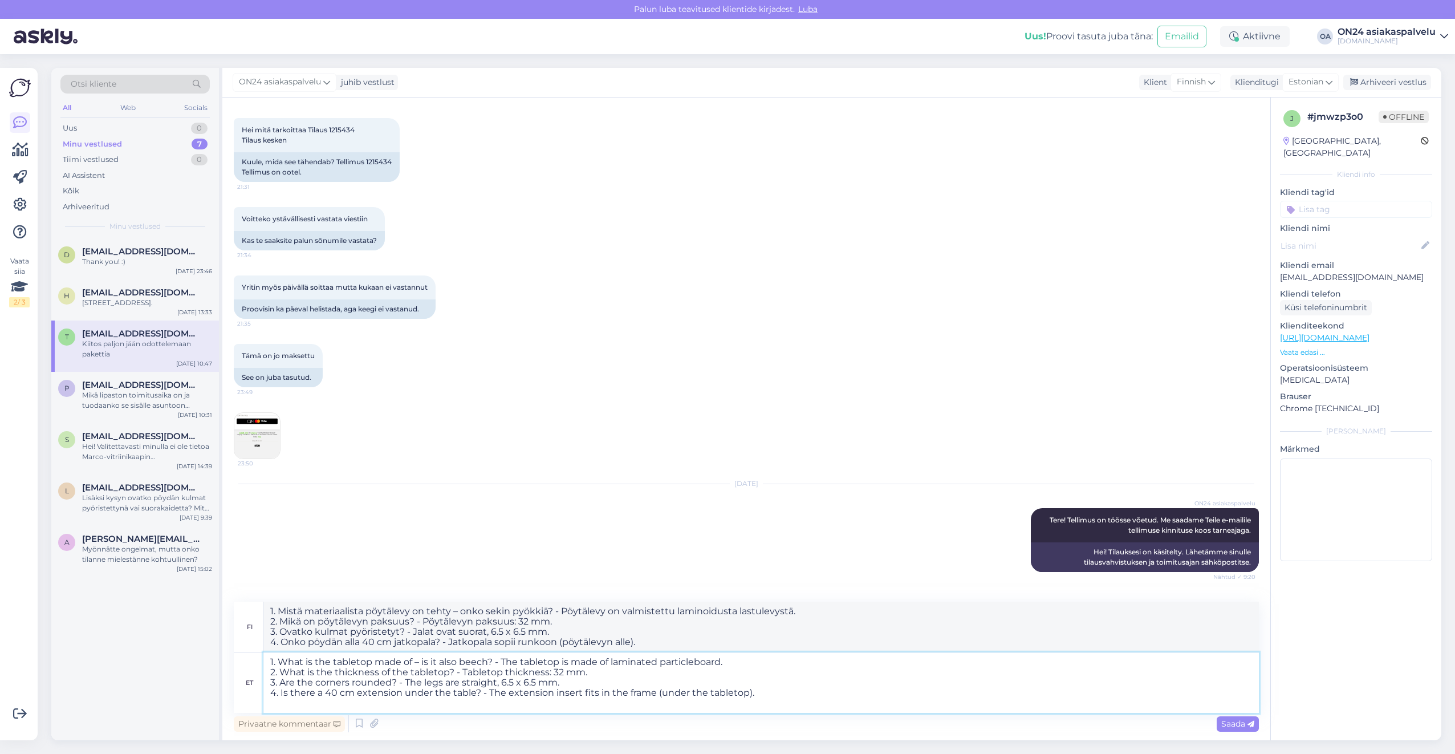
drag, startPoint x: 801, startPoint y: 694, endPoint x: 208, endPoint y: 637, distance: 596.2
click at [208, 637] on div "Otsi kliente All Web Socials Uus 0 Minu vestlused 7 Tiimi vestlused 0 AI Assist…" at bounding box center [746, 404] width 1390 height 672
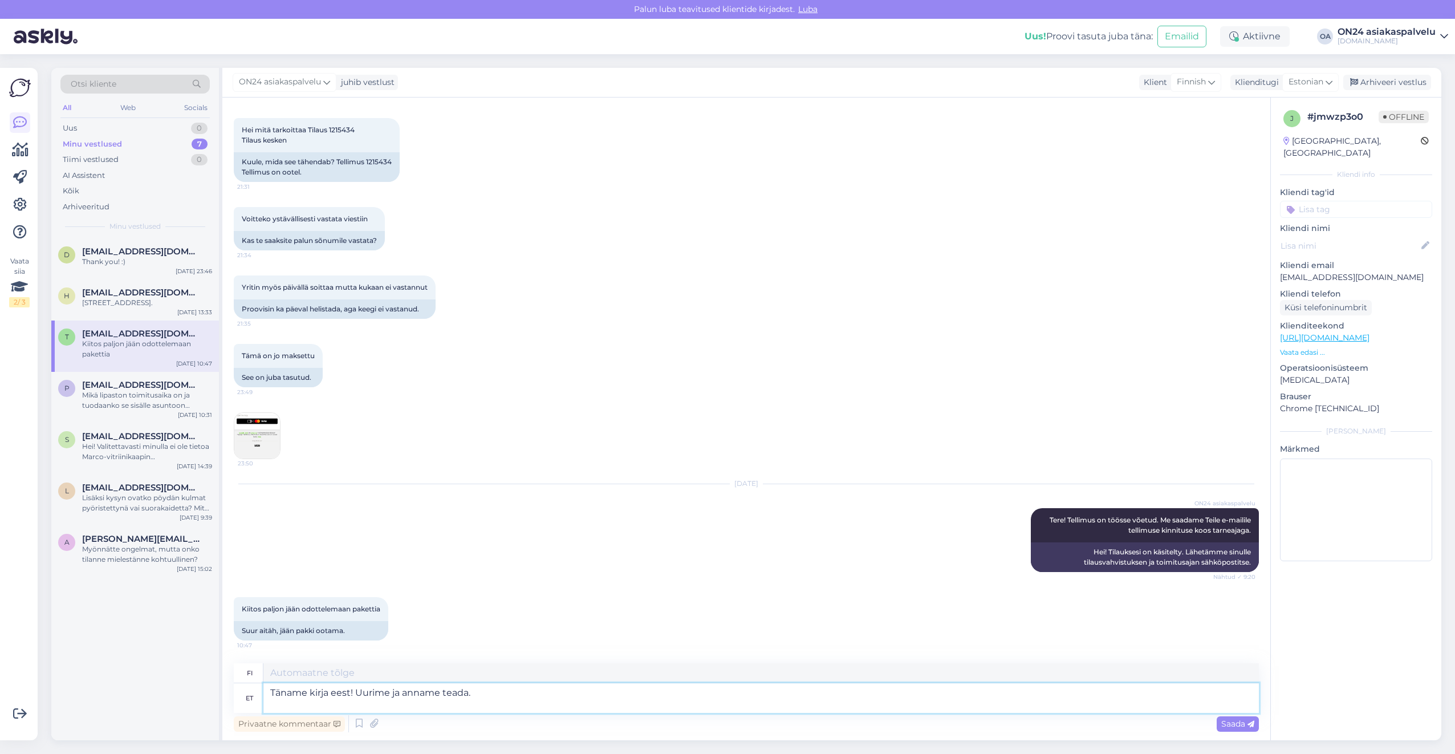
type textarea "Täname kirja eest! Uurime ja anname teada."
type textarea "Kiitos kirjeestäsi! Selvitämme asiaa ja ilmoitamme sinulle."
type textarea "Täname kirja eest! Uurime ja anname teada."
click at [548, 673] on textarea "Kiitos kirjeestäsi! Selvitämme asiaa ja ilmoitamme sinulle." at bounding box center [761, 672] width 996 height 19
drag, startPoint x: 559, startPoint y: 675, endPoint x: 239, endPoint y: 659, distance: 320.2
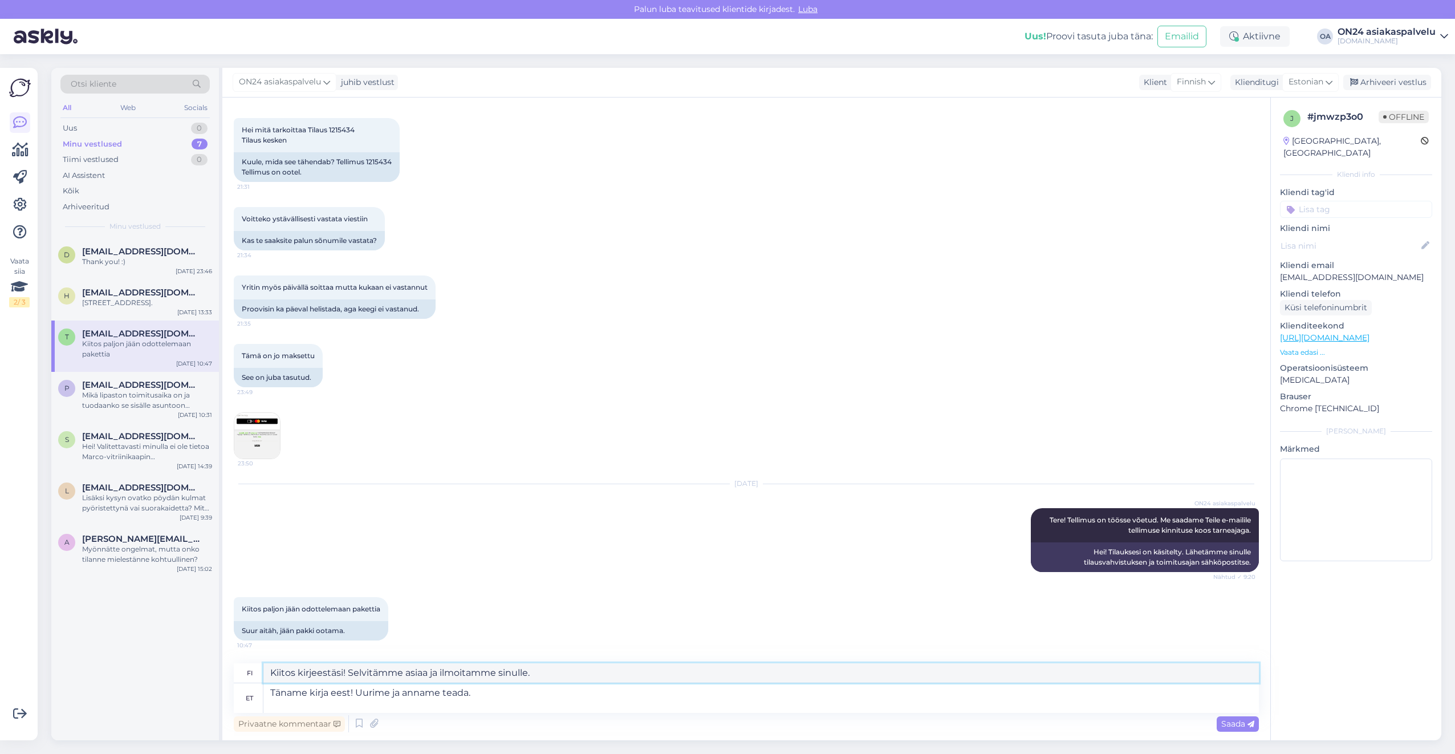
click at [239, 659] on div "Vestlus algas [DATE] Hei kysyisin vielä milloin milloin valaisin lähtee postiin…" at bounding box center [746, 418] width 1048 height 643
